Goal: Task Accomplishment & Management: Manage account settings

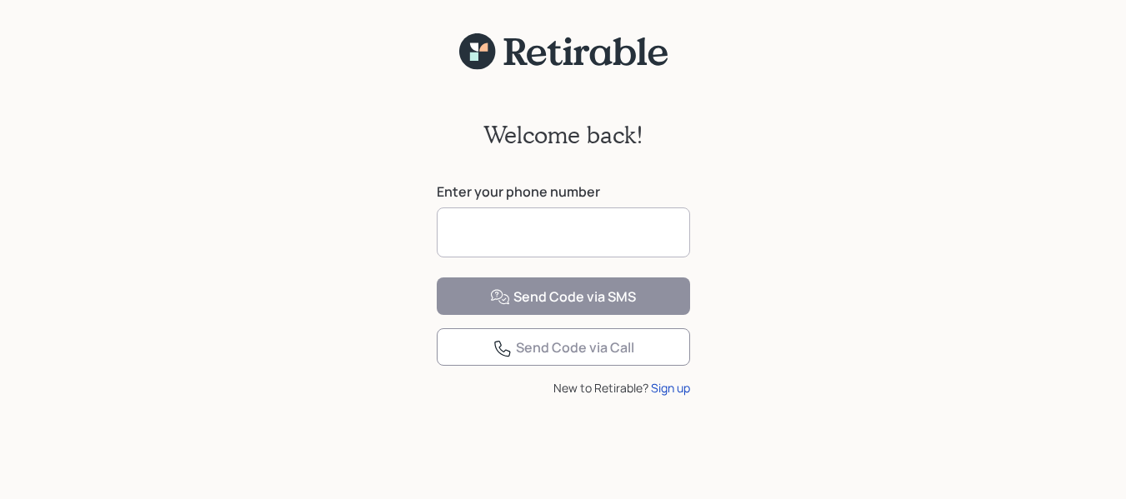
click at [560, 235] on input at bounding box center [563, 232] width 253 height 50
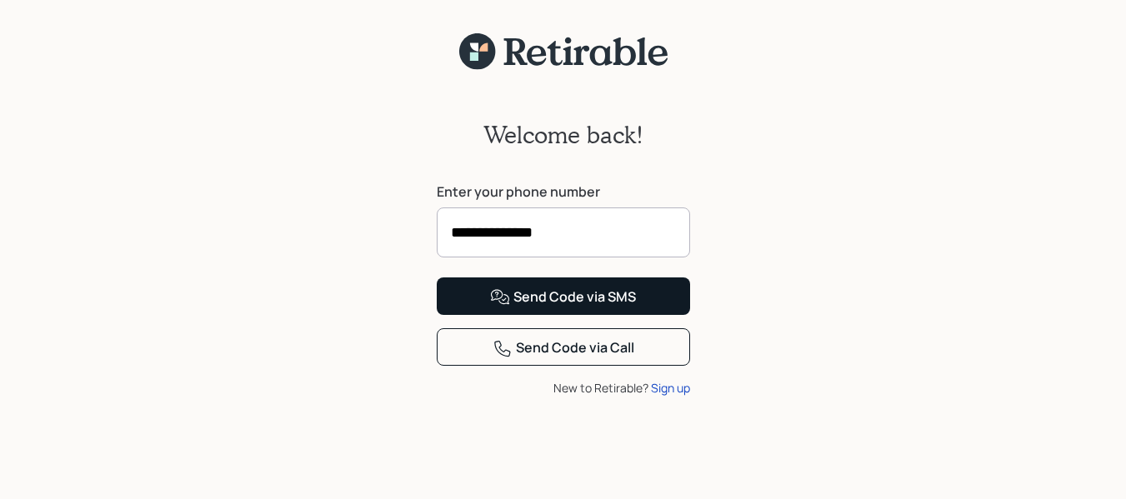
type input "**********"
drag, startPoint x: 633, startPoint y: 363, endPoint x: 645, endPoint y: 360, distance: 12.1
click at [637, 315] on button "Send Code via SMS" at bounding box center [563, 295] width 253 height 37
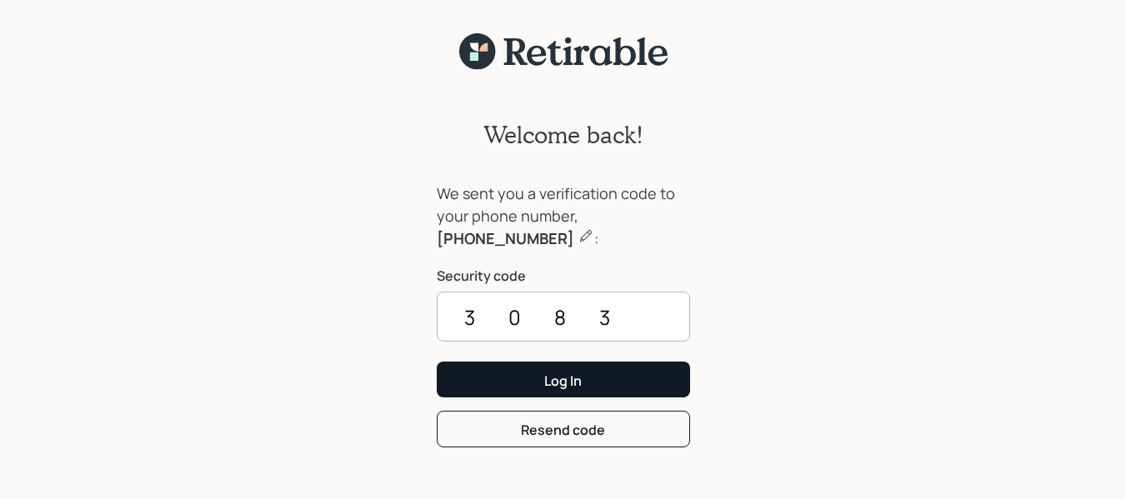
type input "3083"
click at [516, 377] on button "Log In" at bounding box center [563, 380] width 253 height 36
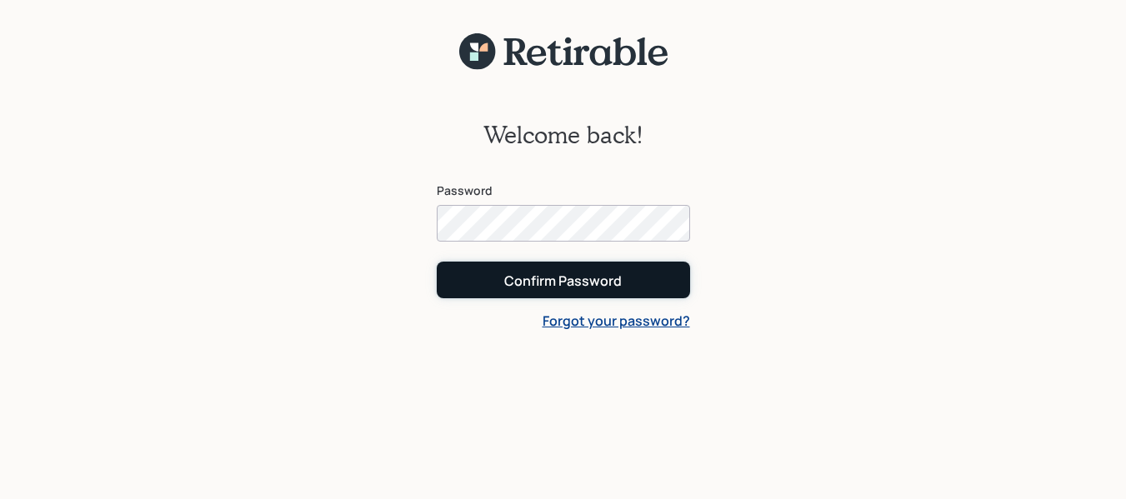
click at [666, 286] on button "Confirm Password" at bounding box center [563, 280] width 253 height 36
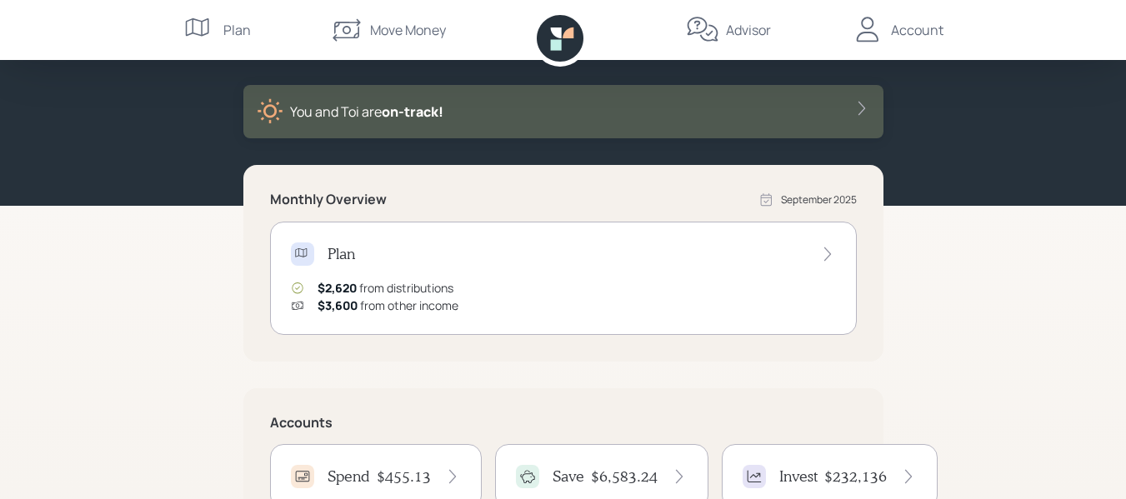
scroll to position [250, 0]
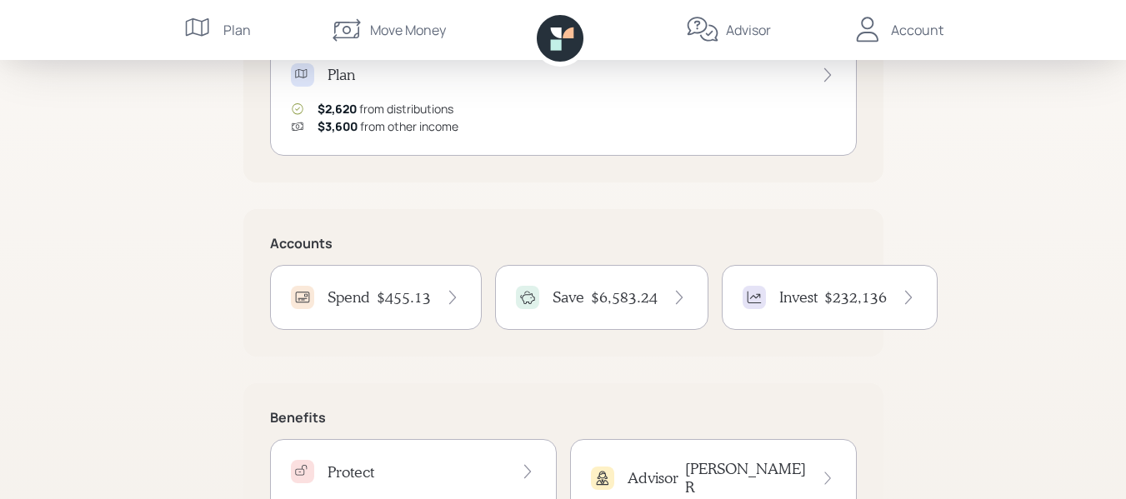
click at [417, 299] on h4 "$455.13" at bounding box center [404, 297] width 54 height 18
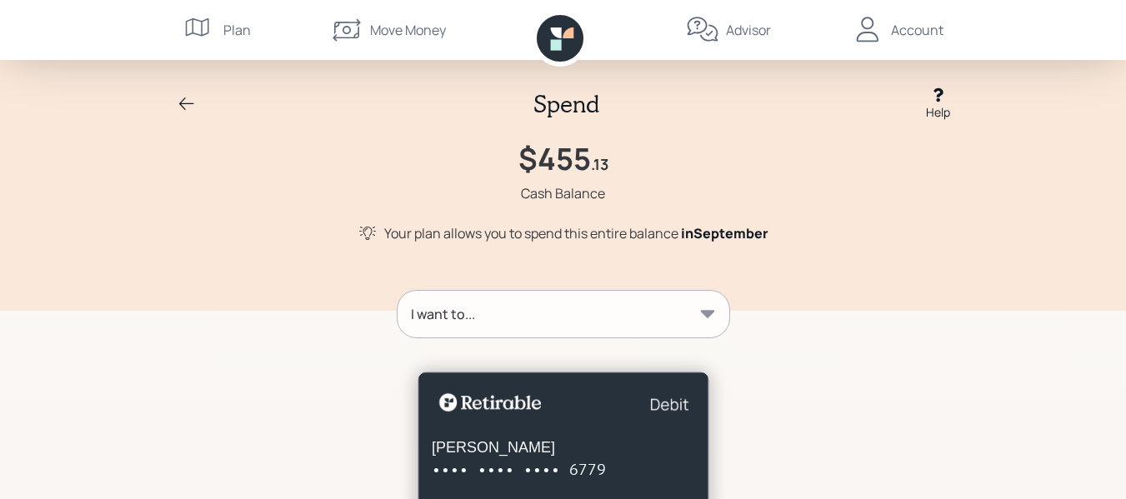
click at [190, 96] on icon at bounding box center [187, 104] width 20 height 20
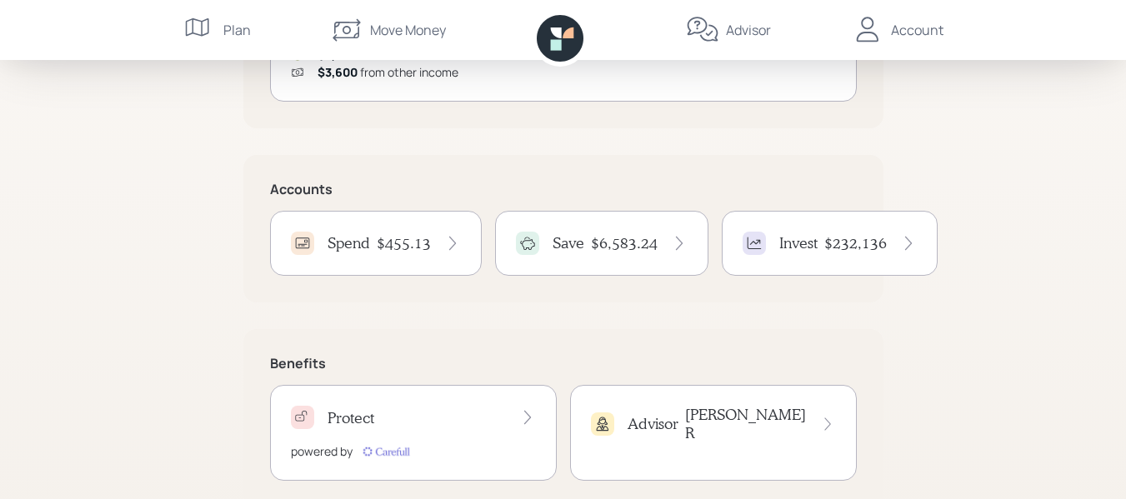
scroll to position [339, 0]
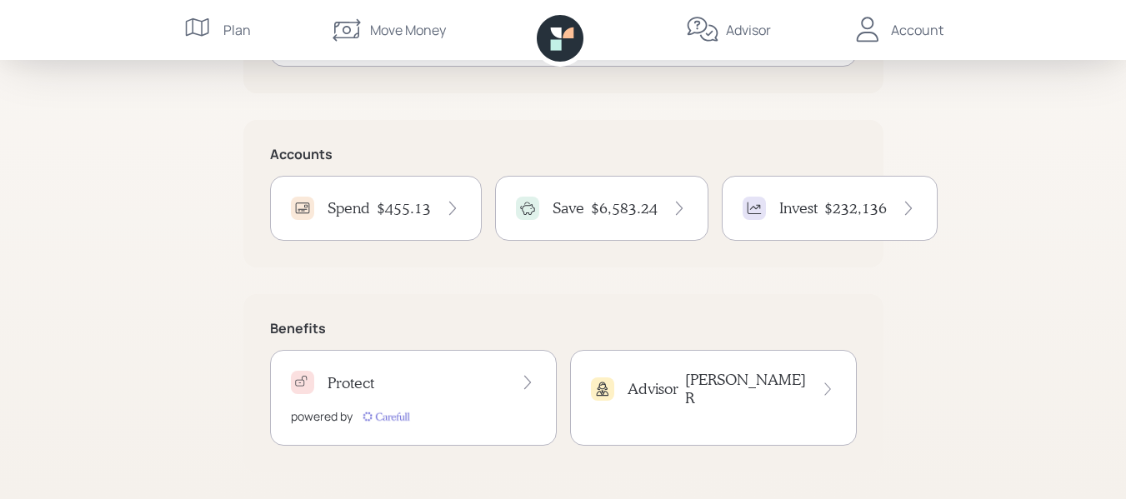
click at [641, 208] on h4 "$6,583.24" at bounding box center [624, 208] width 67 height 18
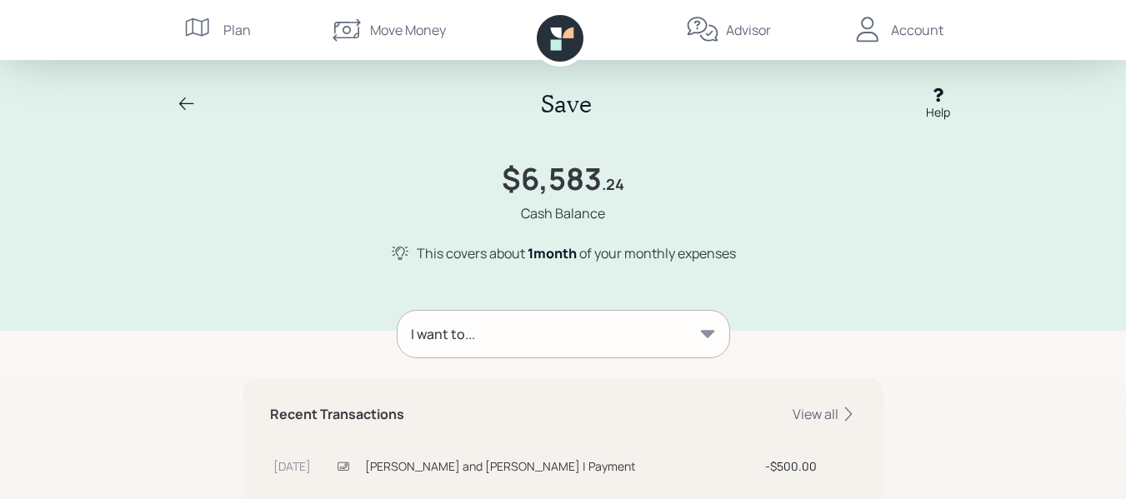
click at [192, 104] on icon at bounding box center [187, 104] width 20 height 20
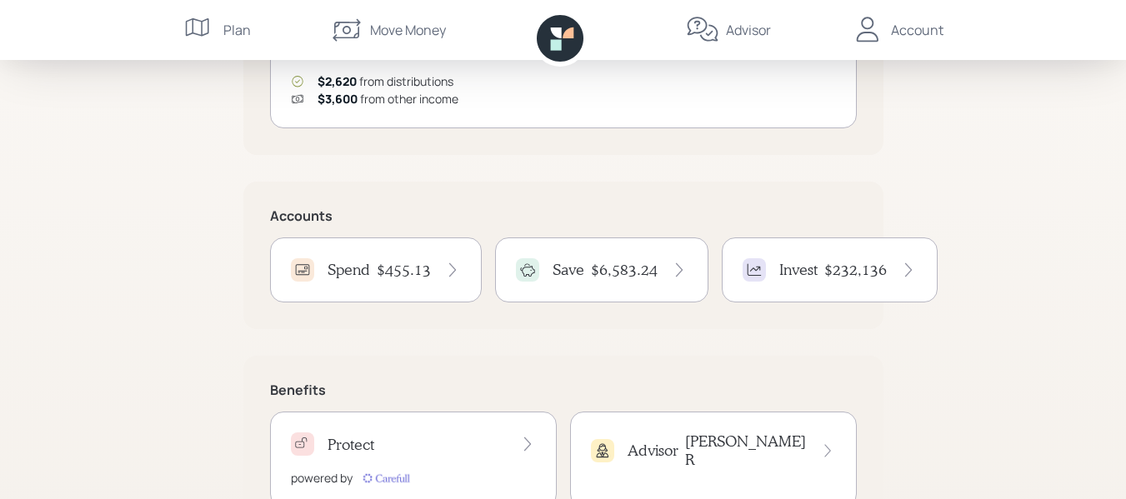
scroll to position [333, 0]
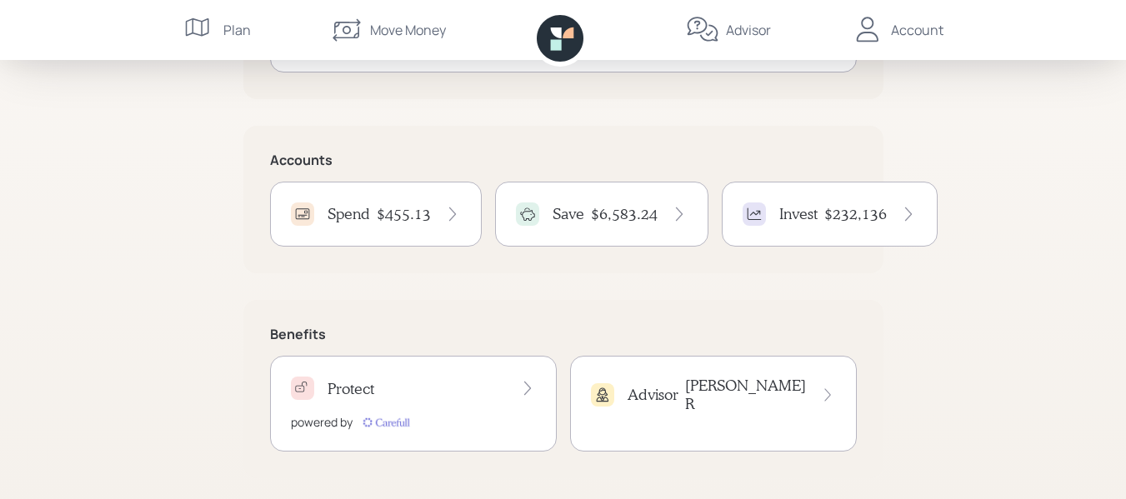
click at [920, 27] on div "Account" at bounding box center [917, 30] width 52 height 20
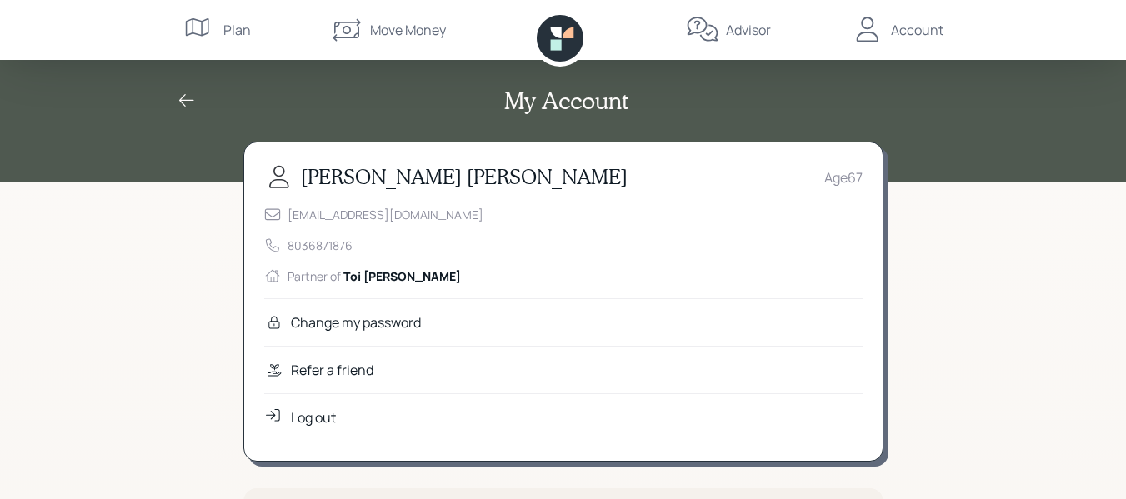
click at [315, 415] on div "Log out" at bounding box center [313, 417] width 45 height 20
